Goal: Task Accomplishment & Management: Use online tool/utility

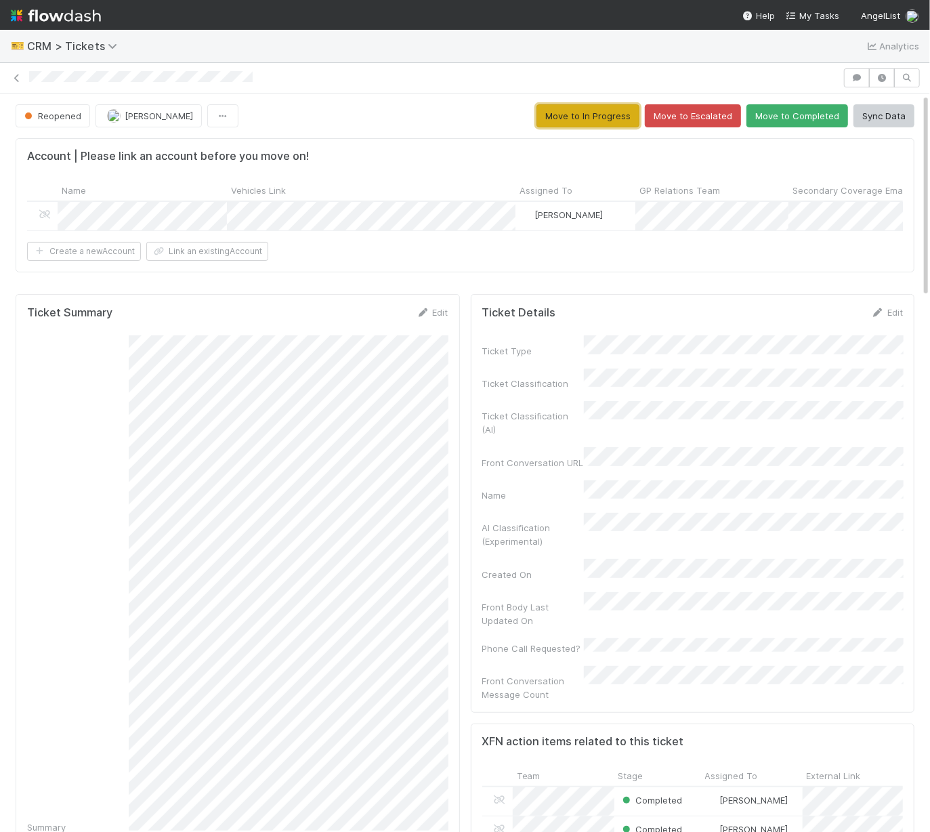
click at [624, 114] on button "Move to In Progress" at bounding box center [588, 115] width 103 height 23
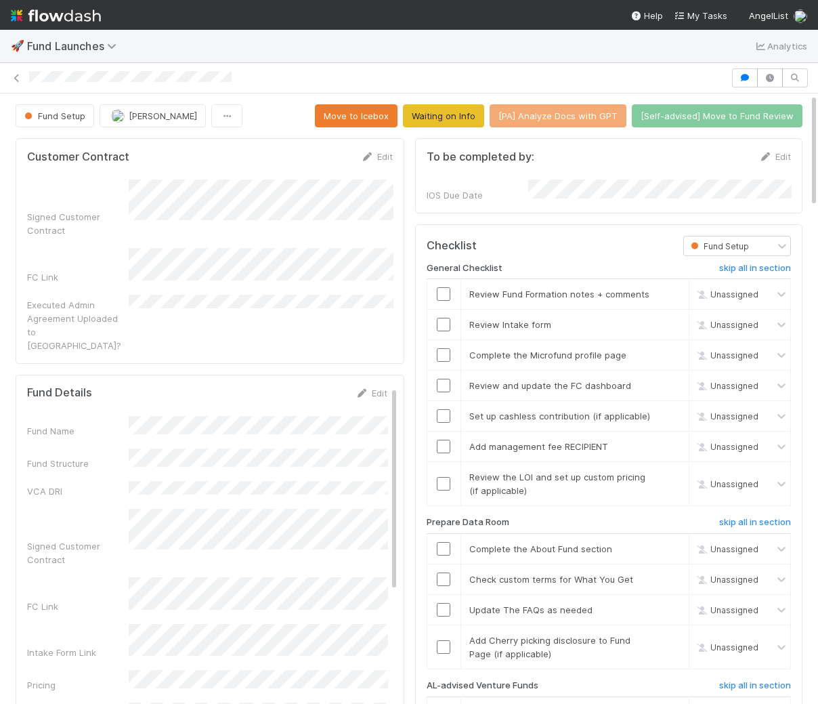
click at [490, 287] on div "Unassigned" at bounding box center [740, 294] width 101 height 20
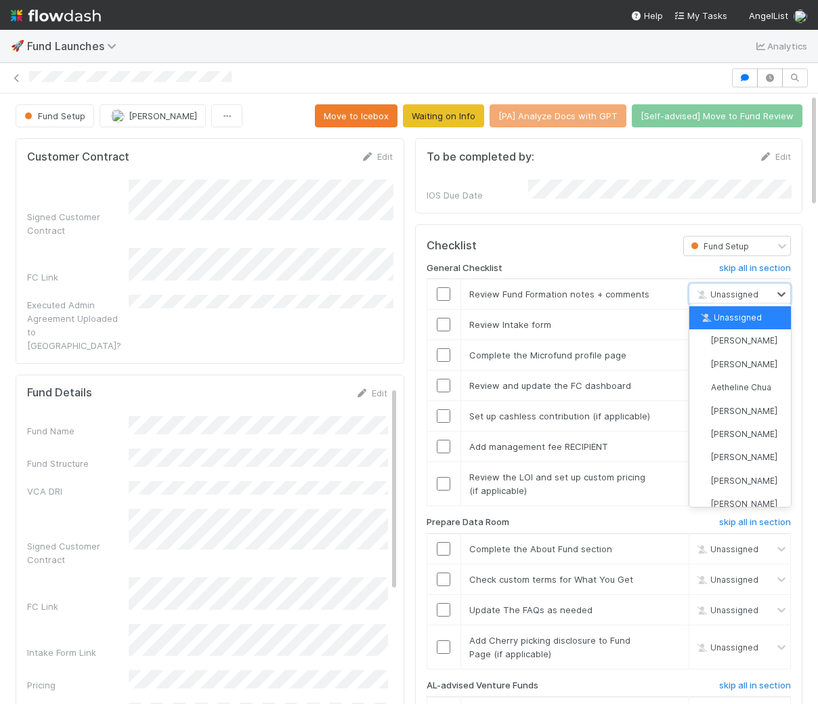
click at [164, 320] on div "Customer Contract Edit Signed Customer Contract FC Link Executed Admin Agreemen…" at bounding box center [210, 250] width 389 height 225
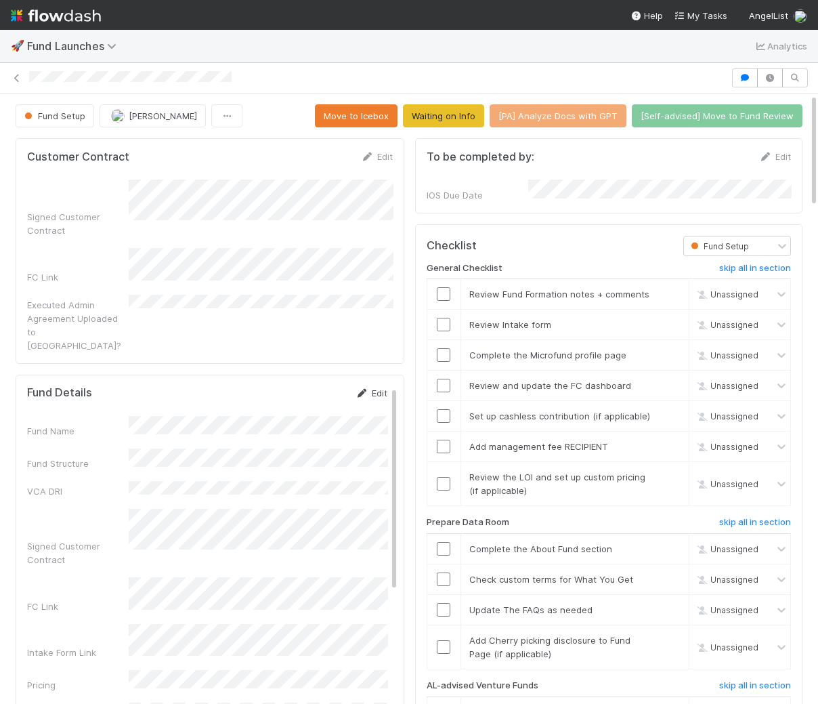
click at [367, 389] on icon at bounding box center [363, 393] width 14 height 9
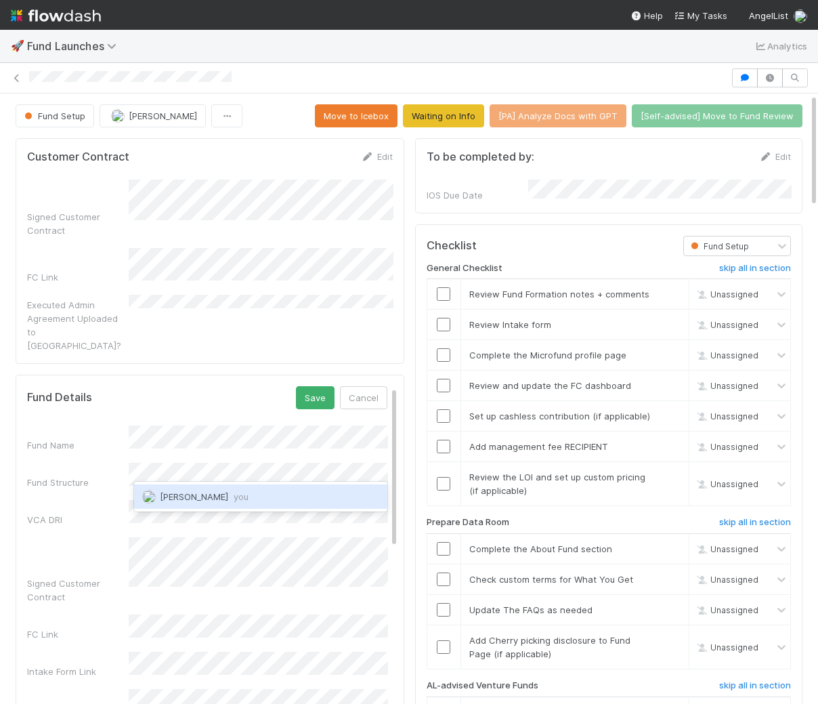
click at [234, 493] on span "you" at bounding box center [241, 496] width 15 height 11
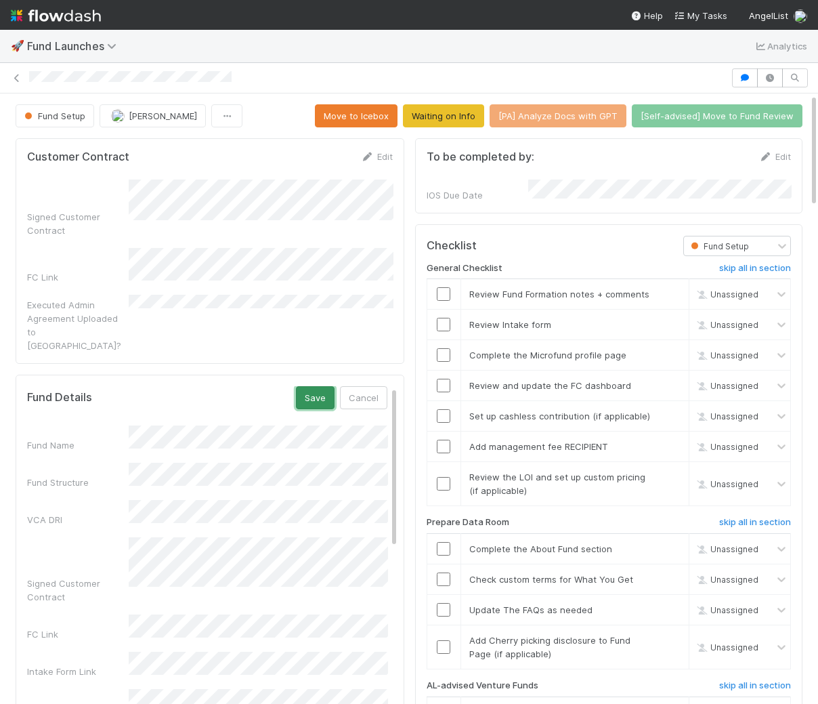
click at [319, 386] on button "Save" at bounding box center [315, 397] width 39 height 23
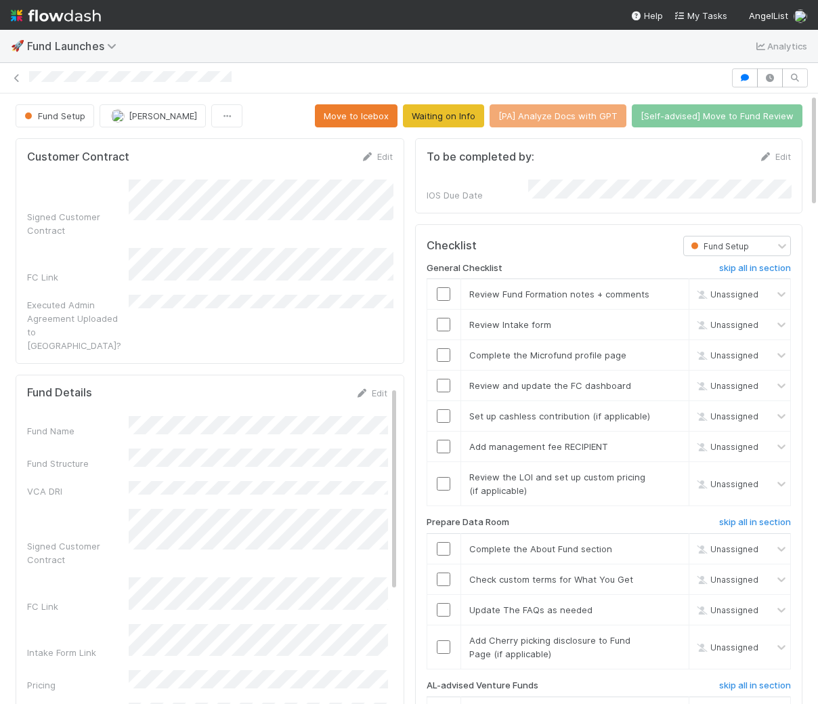
click at [490, 391] on td "Unassigned" at bounding box center [740, 386] width 102 height 30
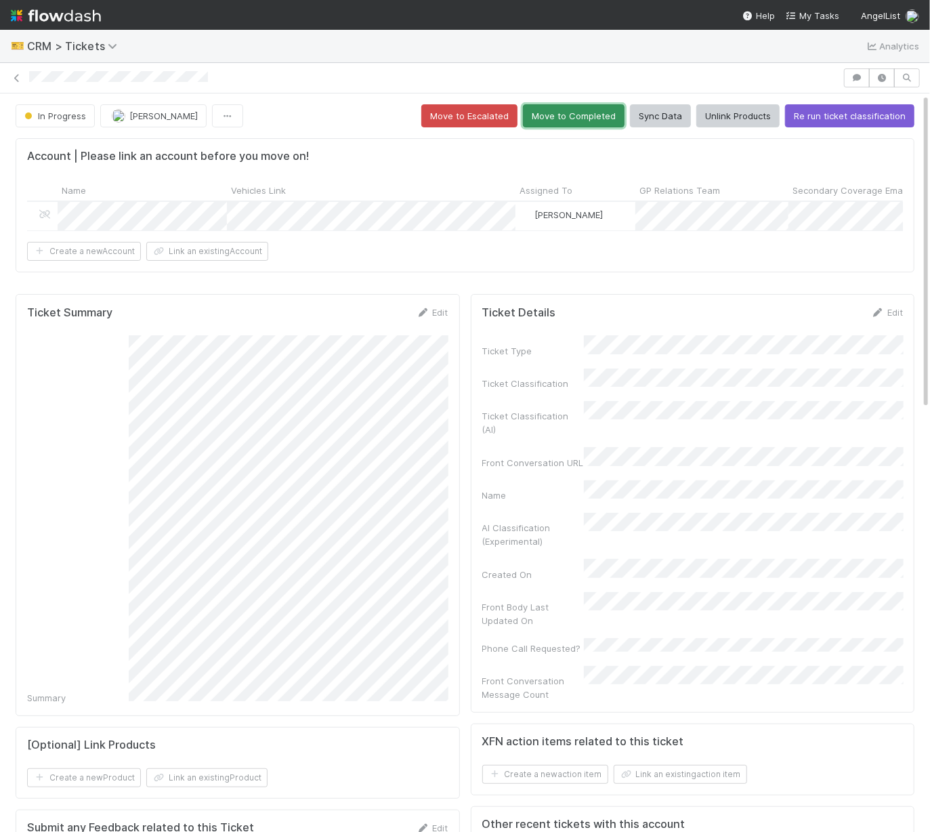
click at [571, 124] on button "Move to Completed" at bounding box center [574, 115] width 102 height 23
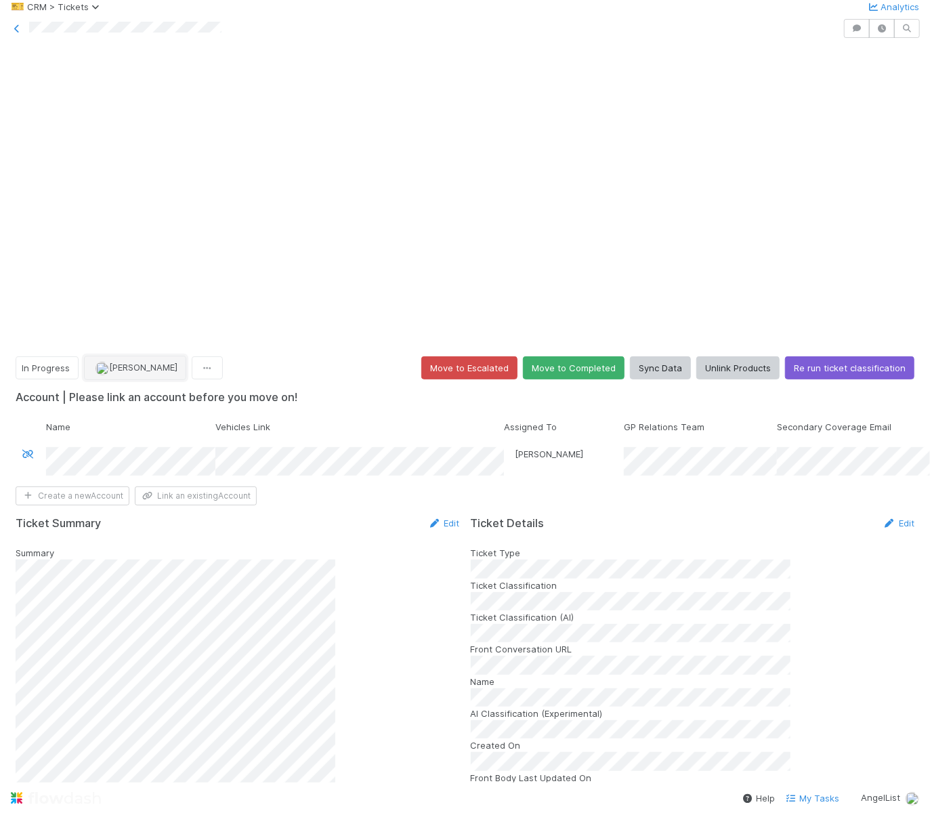
click at [159, 362] on span "Colton Smith" at bounding box center [143, 367] width 68 height 11
click at [224, 159] on div "Amy Saks you" at bounding box center [189, 148] width 192 height 25
